Goal: Check status: Check status

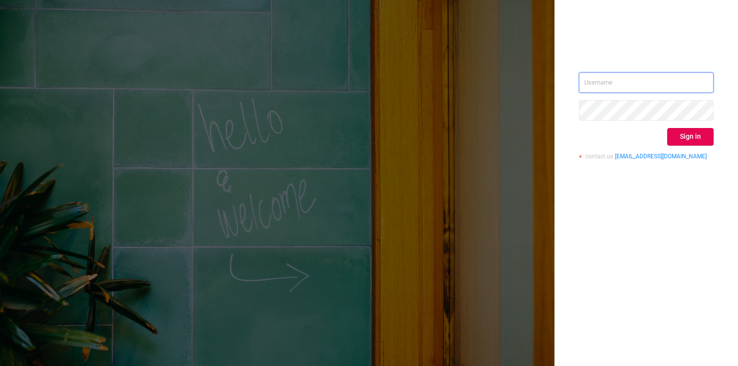
click at [653, 79] on input "text" at bounding box center [646, 82] width 135 height 20
type input "[EMAIL_ADDRESS][DOMAIN_NAME]"
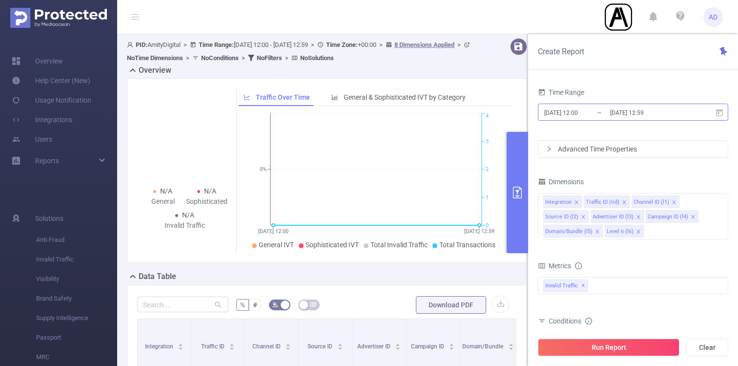
click at [597, 110] on input "[DATE] 12:00" at bounding box center [582, 112] width 79 height 13
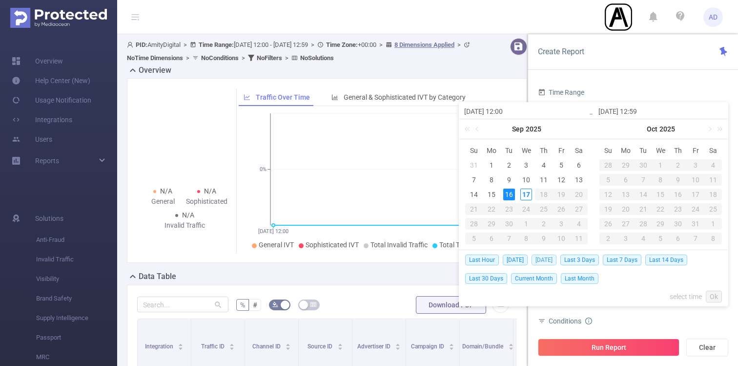
click at [545, 260] on span "[DATE]" at bounding box center [543, 259] width 25 height 11
type input "[DATE] 00:00"
type input "[DATE] 23:59"
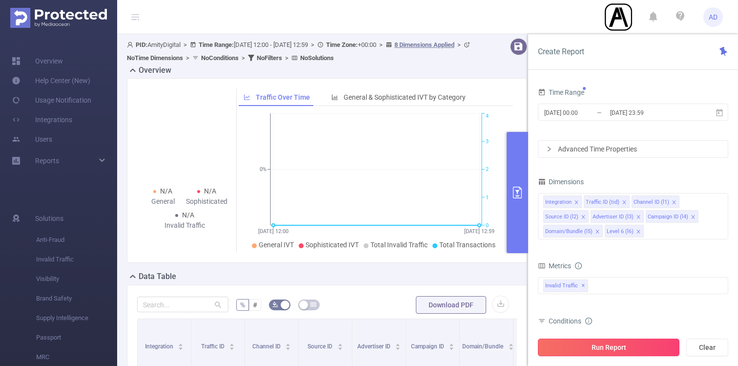
click at [621, 351] on button "Run Report" at bounding box center [609, 347] width 142 height 18
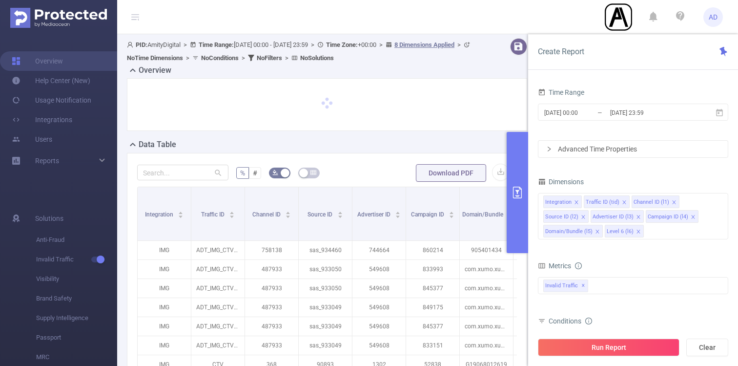
click at [525, 177] on button "primary" at bounding box center [517, 192] width 21 height 121
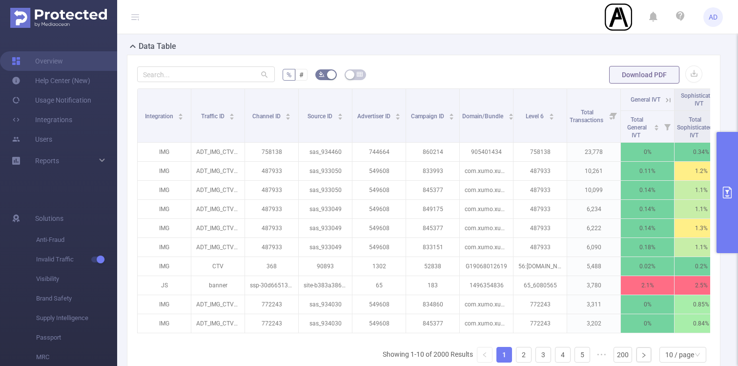
scroll to position [242, 0]
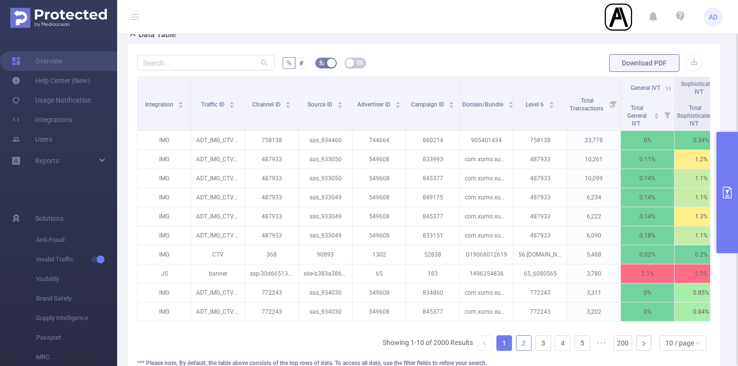
click at [525, 345] on link "2" at bounding box center [523, 342] width 15 height 15
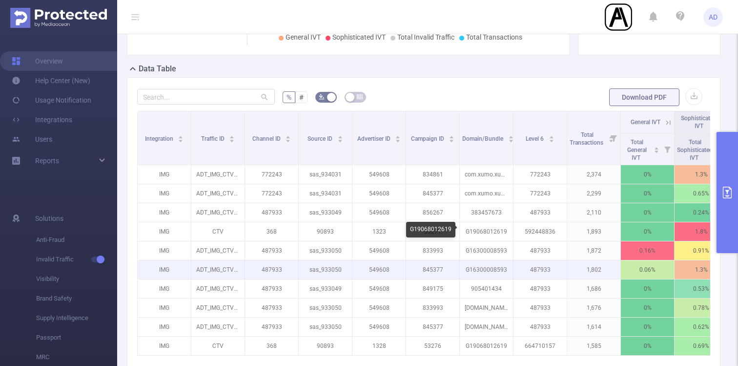
scroll to position [265, 0]
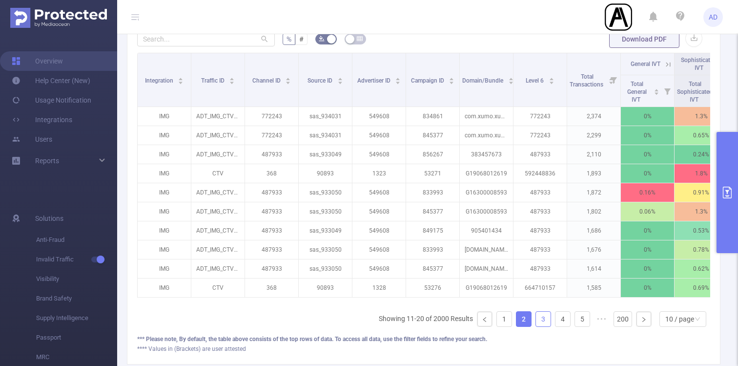
click at [542, 318] on link "3" at bounding box center [543, 318] width 15 height 15
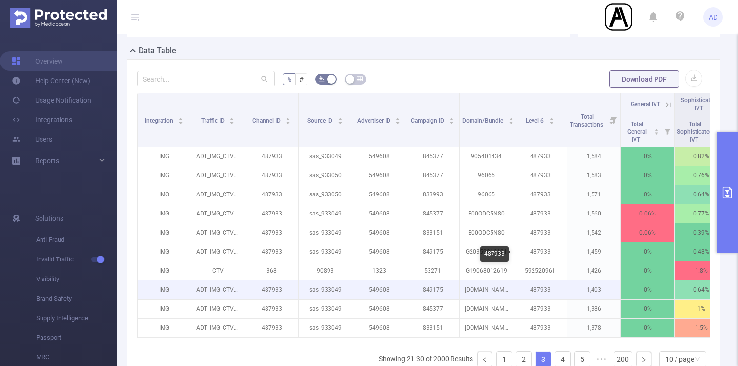
scroll to position [252, 0]
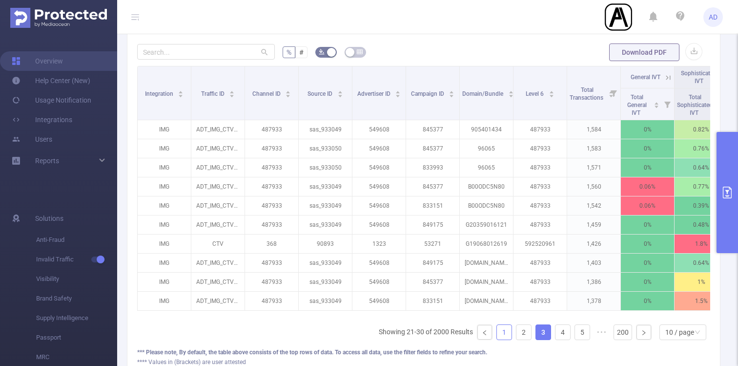
click at [507, 338] on link "1" at bounding box center [504, 332] width 15 height 15
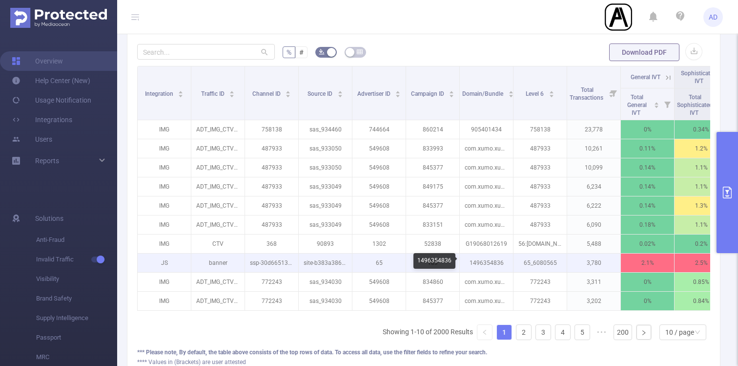
scroll to position [0, 0]
